Goal: Task Accomplishment & Management: Manage account settings

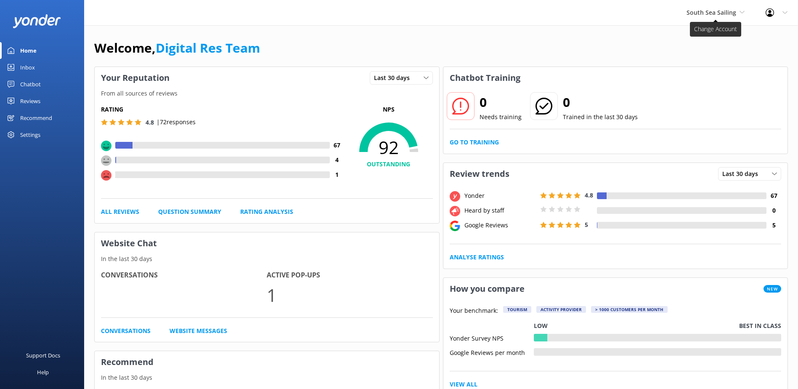
click at [710, 13] on span "South Sea Sailing" at bounding box center [711, 12] width 50 height 8
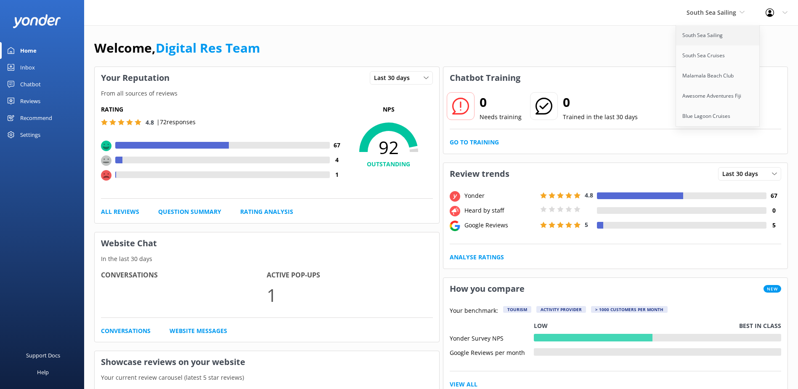
click at [701, 44] on link "South Sea Sailing" at bounding box center [718, 35] width 84 height 20
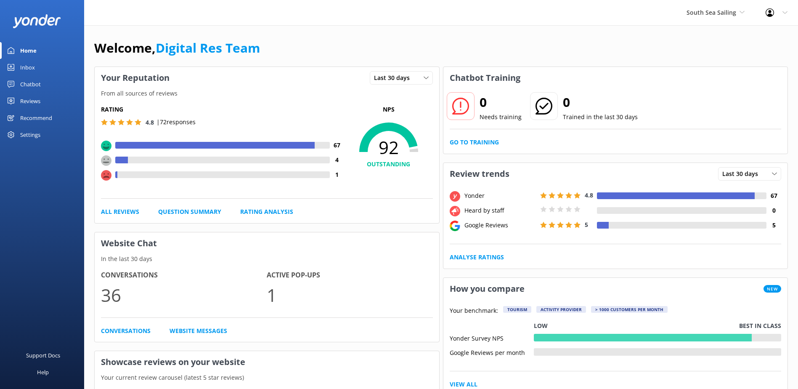
click at [37, 65] on link "Inbox" at bounding box center [42, 67] width 84 height 17
